Goal: Transaction & Acquisition: Purchase product/service

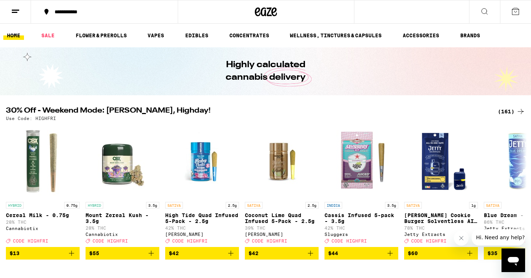
click at [505, 111] on div "(161)" at bounding box center [511, 111] width 27 height 9
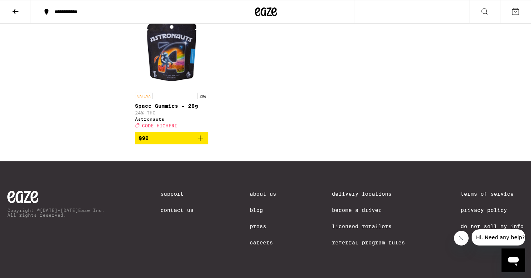
scroll to position [4693, 0]
